Goal: Use online tool/utility: Utilize a website feature to perform a specific function

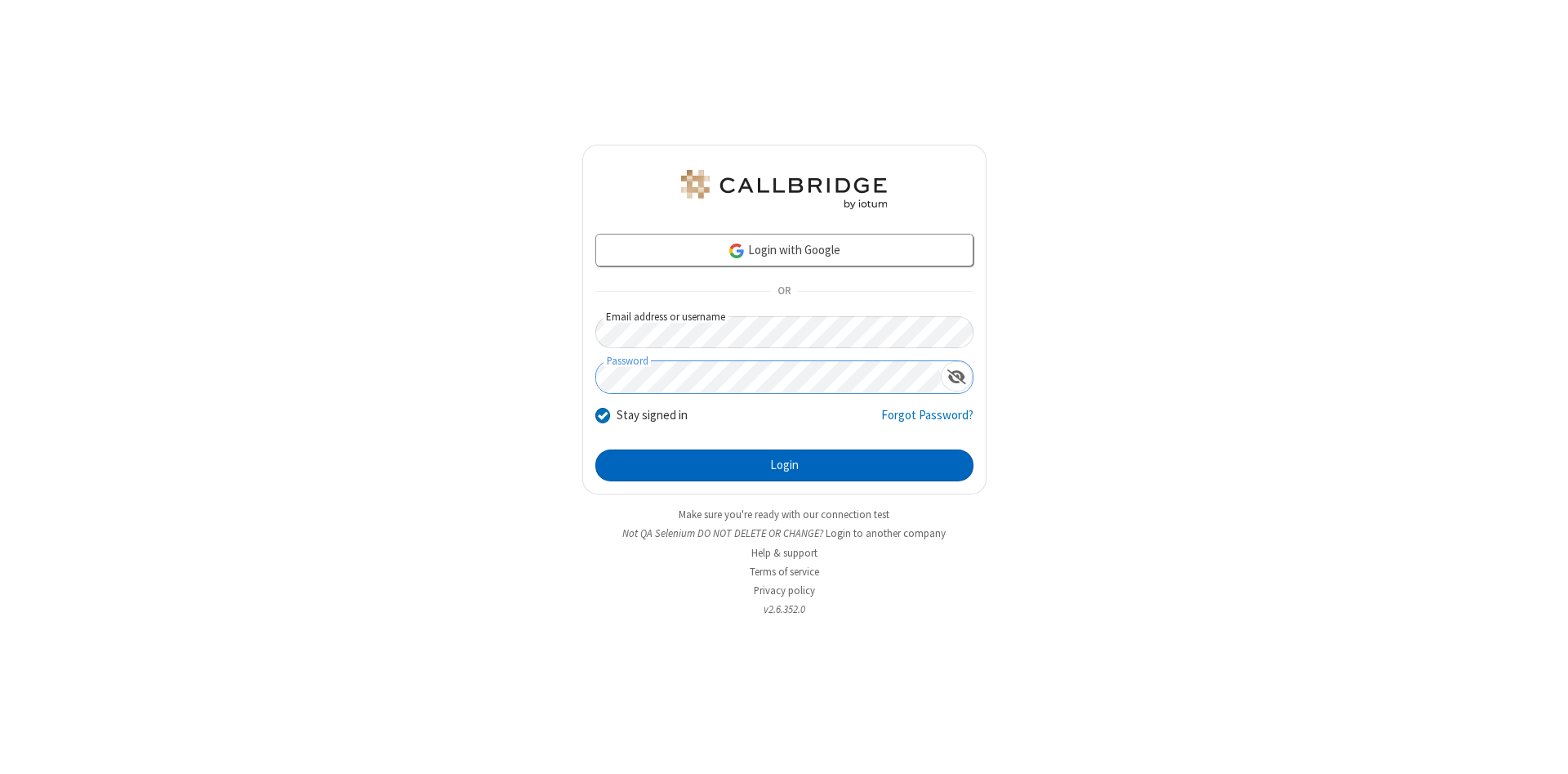
click at [784, 466] on button "Login" at bounding box center [784, 466] width 378 height 33
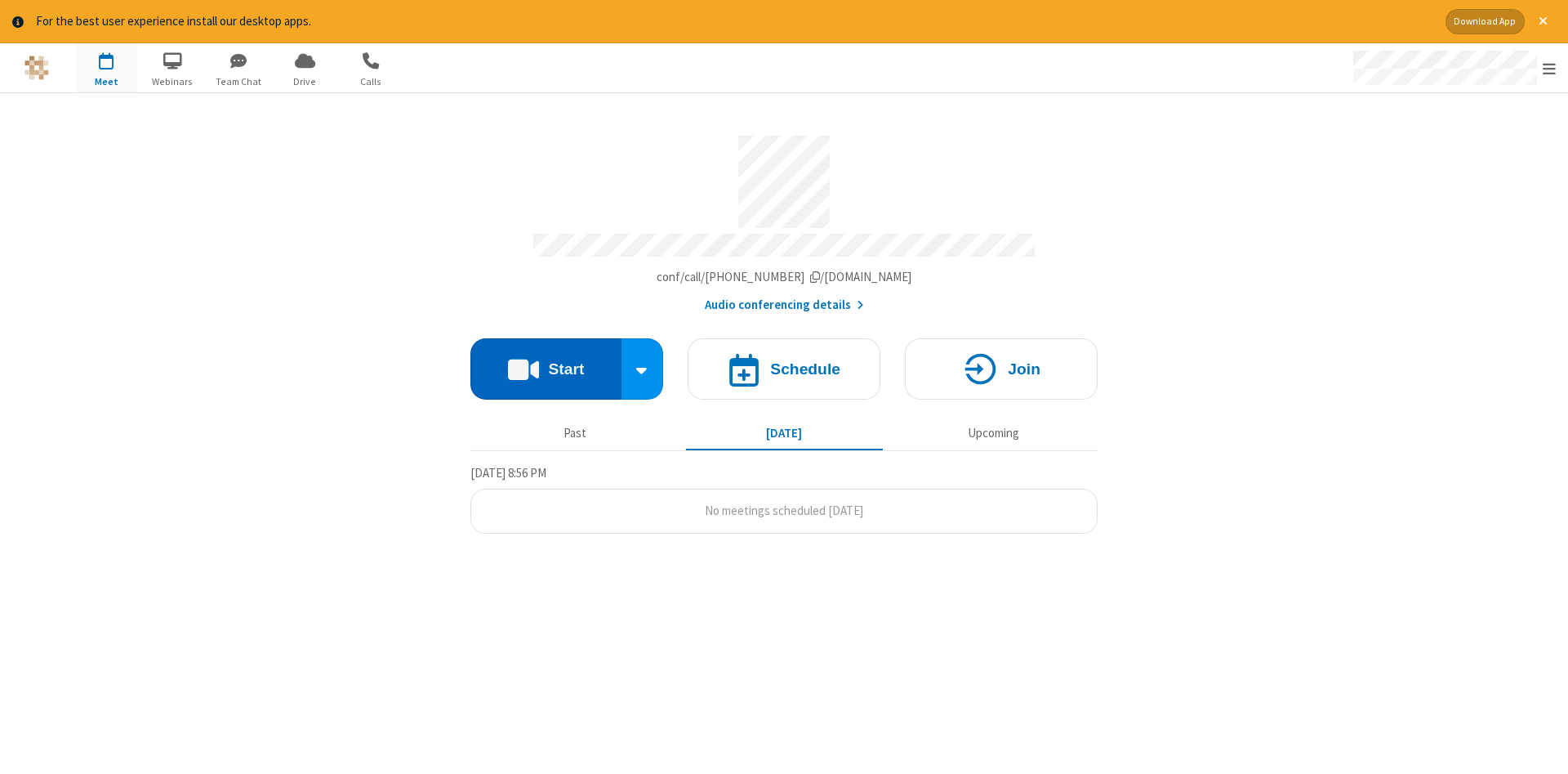
click at [545, 362] on button "Start" at bounding box center [546, 369] width 151 height 62
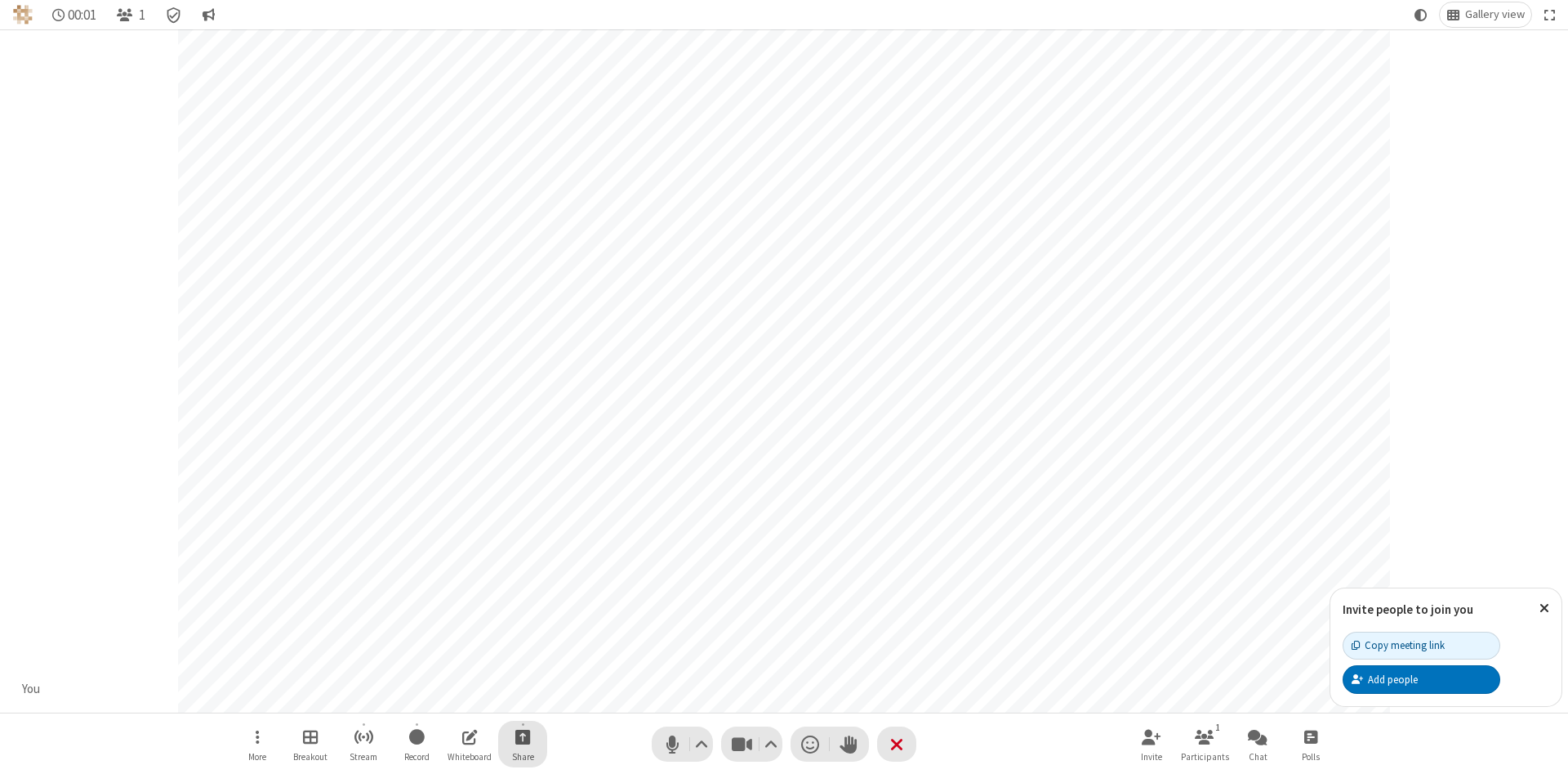
click at [522, 736] on span "Start sharing" at bounding box center [522, 736] width 16 height 21
click at [522, 637] on span "Share additional camera" at bounding box center [532, 640] width 121 height 14
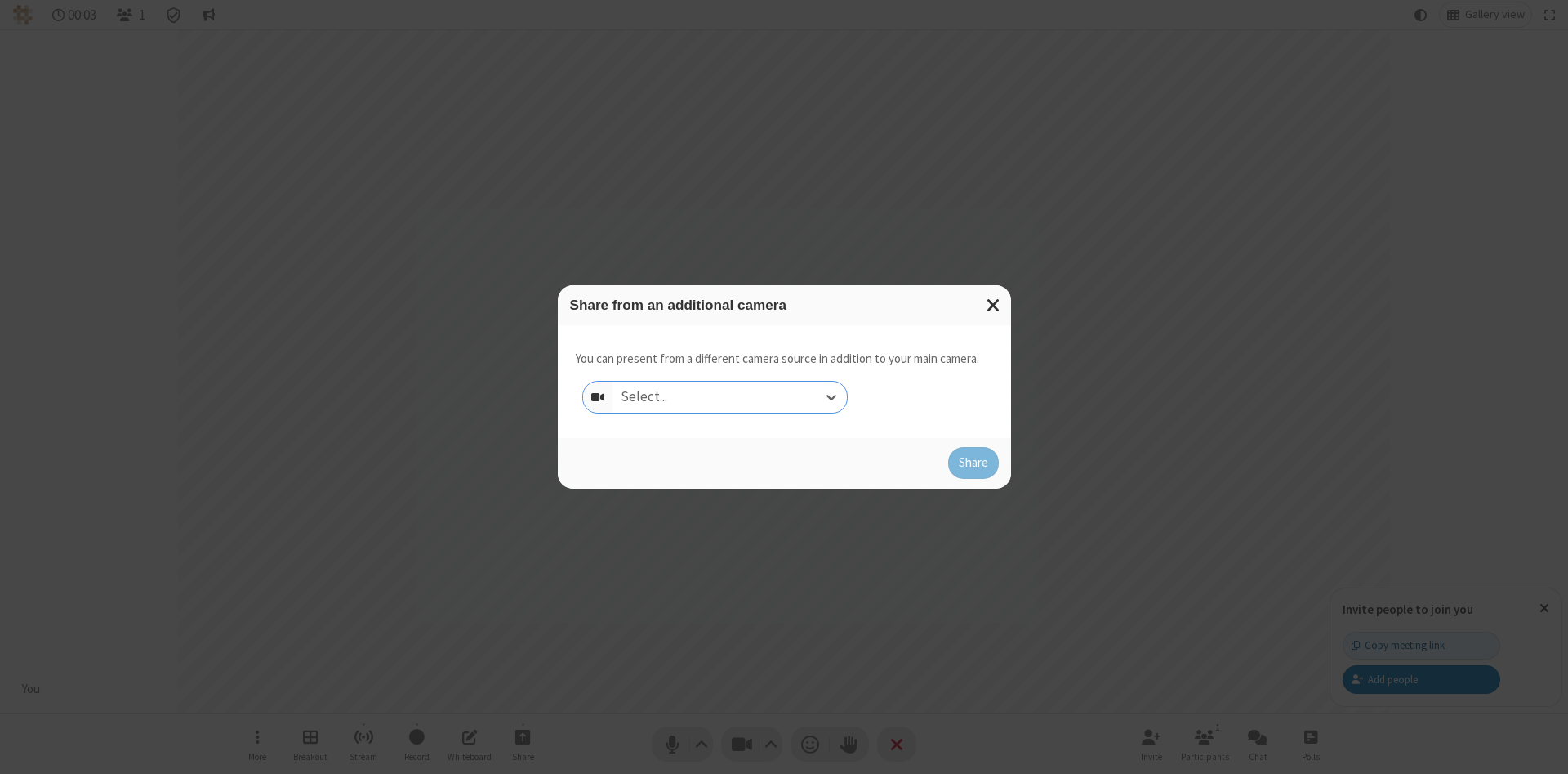
click at [729, 396] on div "Select..." at bounding box center [729, 397] width 234 height 31
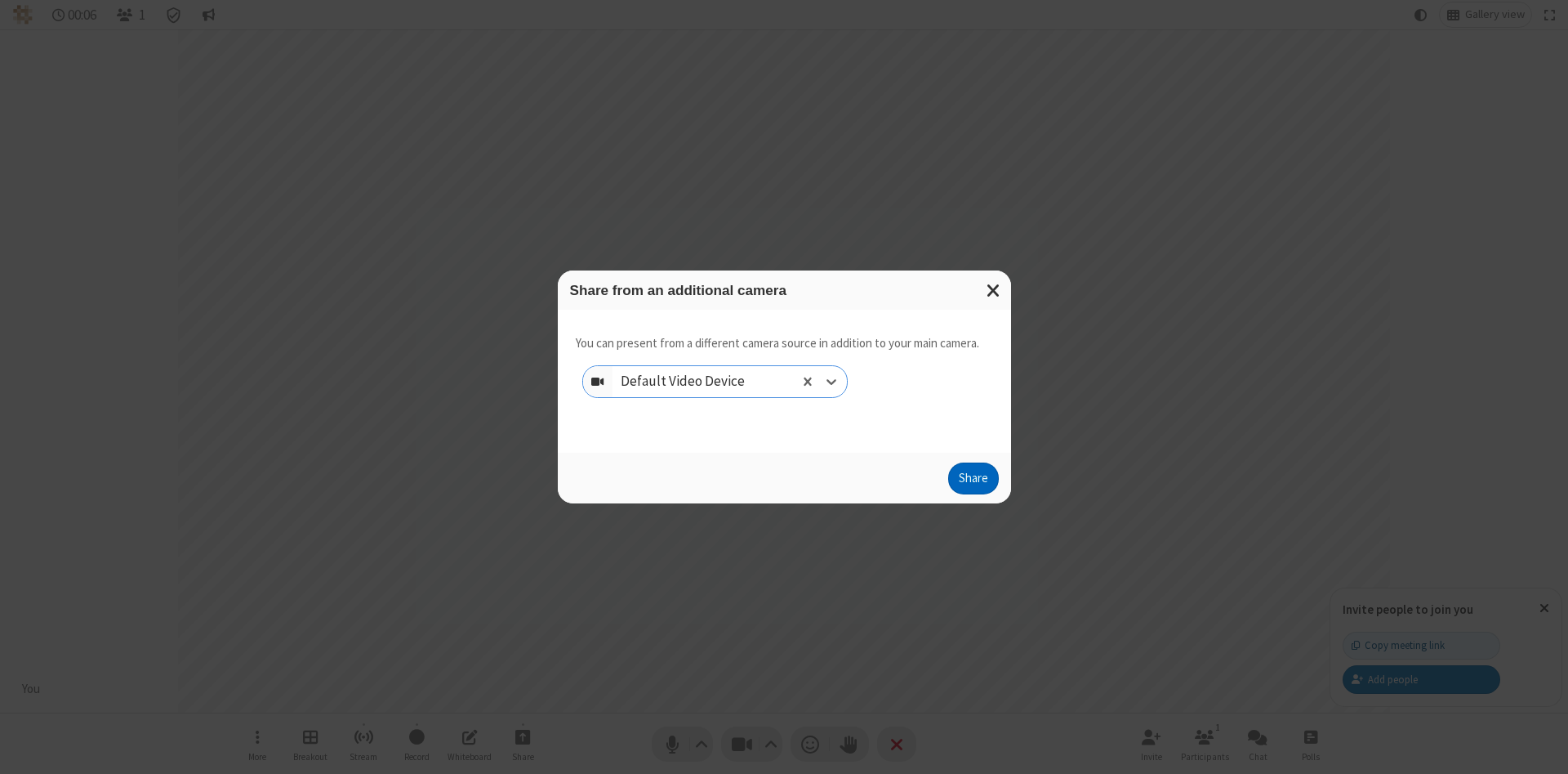
click at [973, 482] on button "Share" at bounding box center [973, 479] width 51 height 33
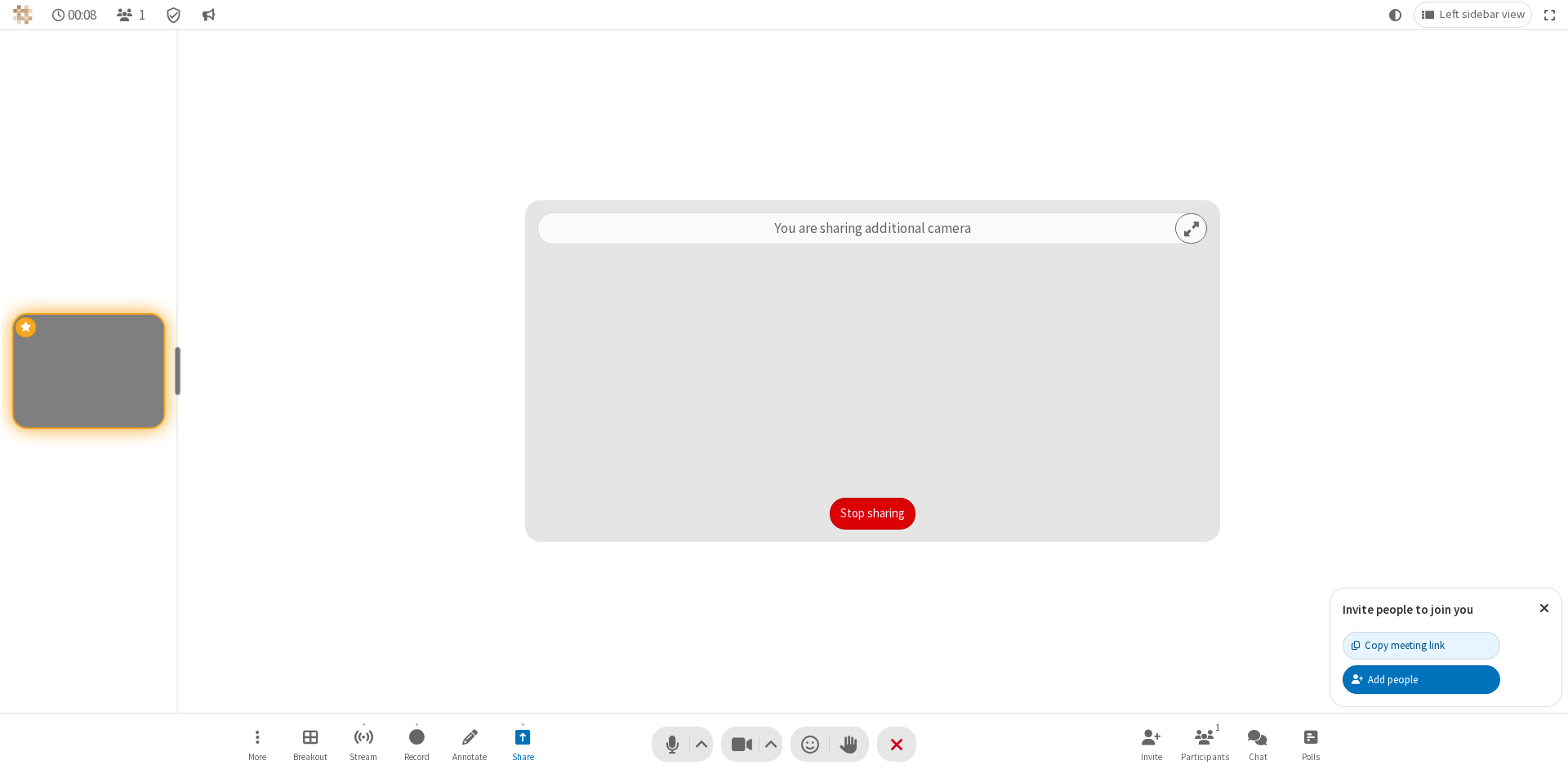
click at [872, 513] on button "Stop sharing" at bounding box center [872, 514] width 85 height 33
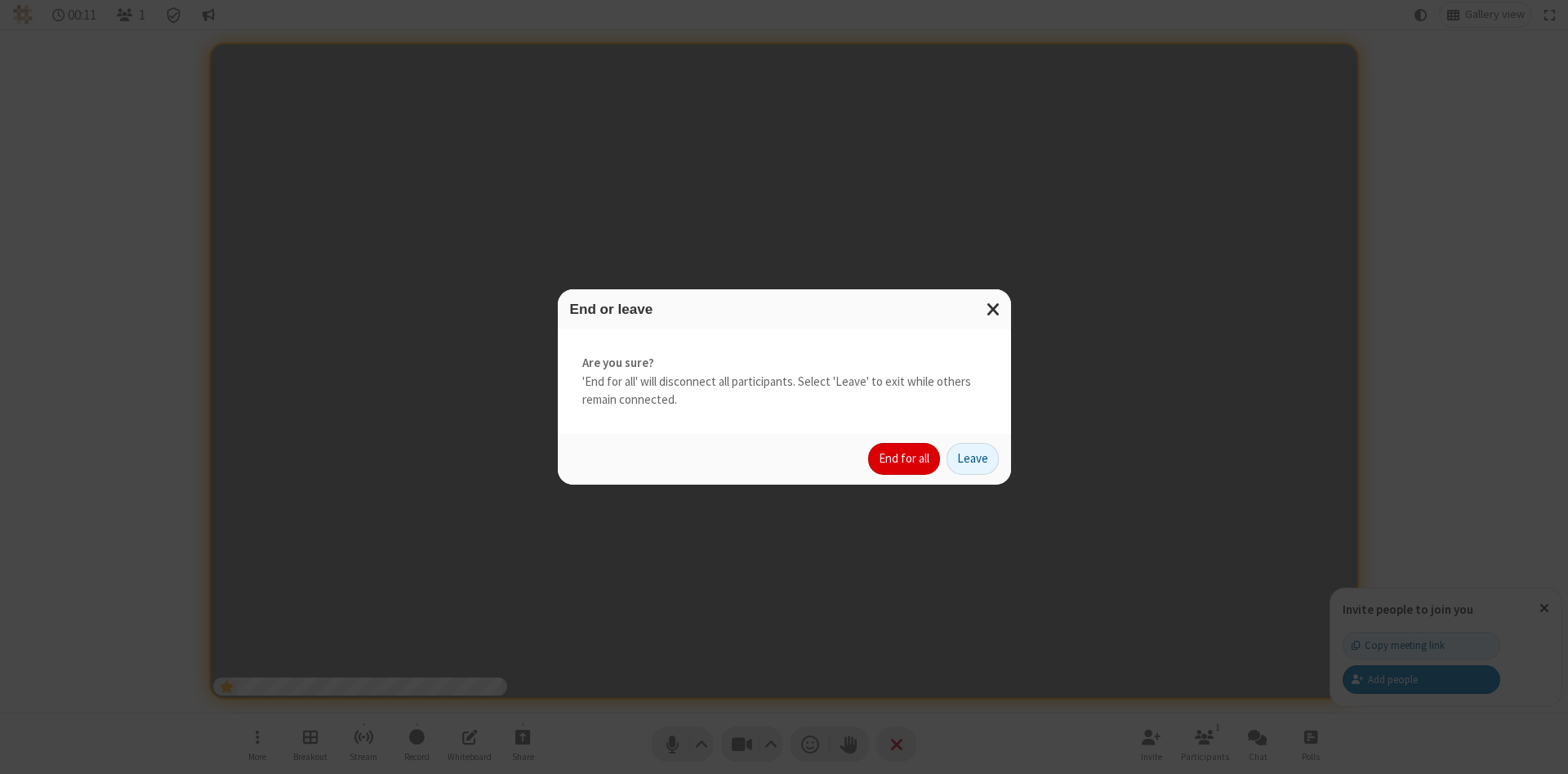
click at [905, 458] on button "End for all" at bounding box center [904, 459] width 71 height 33
